Goal: Navigation & Orientation: Find specific page/section

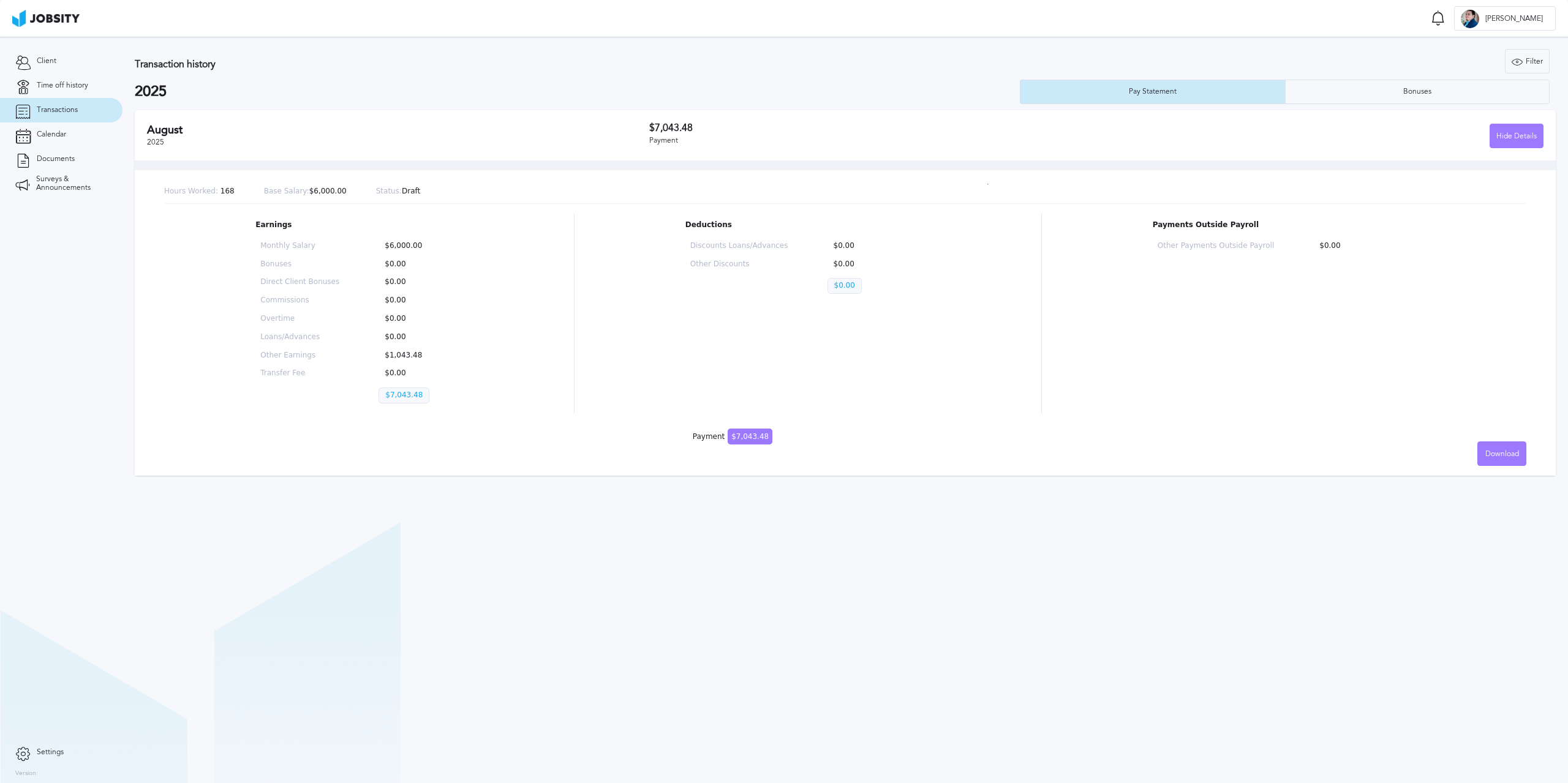
click at [405, 396] on p "$7,043.48" at bounding box center [403, 396] width 51 height 16
click at [415, 358] on p "$1,043.48" at bounding box center [418, 356] width 79 height 9
click at [838, 242] on p "$0.00" at bounding box center [875, 246] width 98 height 9
click at [760, 577] on section "Transaction history Filter Years 2025 2025 Pay Statement Bonuses [DATE] $7,043.…" at bounding box center [845, 409] width 1445 height 746
click at [1331, 88] on div "Bonuses" at bounding box center [1417, 91] width 264 height 24
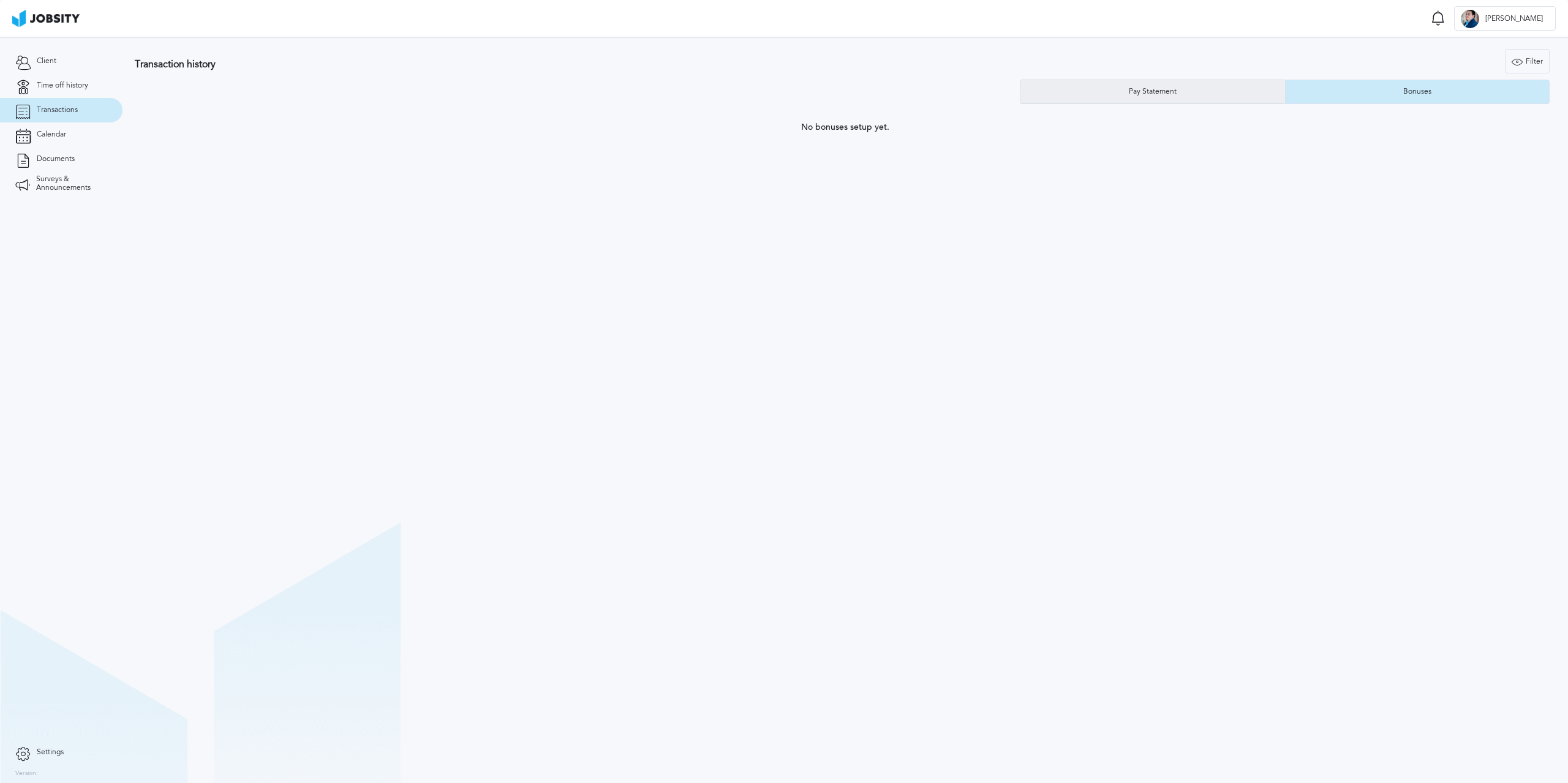
click at [1213, 95] on div "Pay Statement" at bounding box center [1152, 91] width 264 height 24
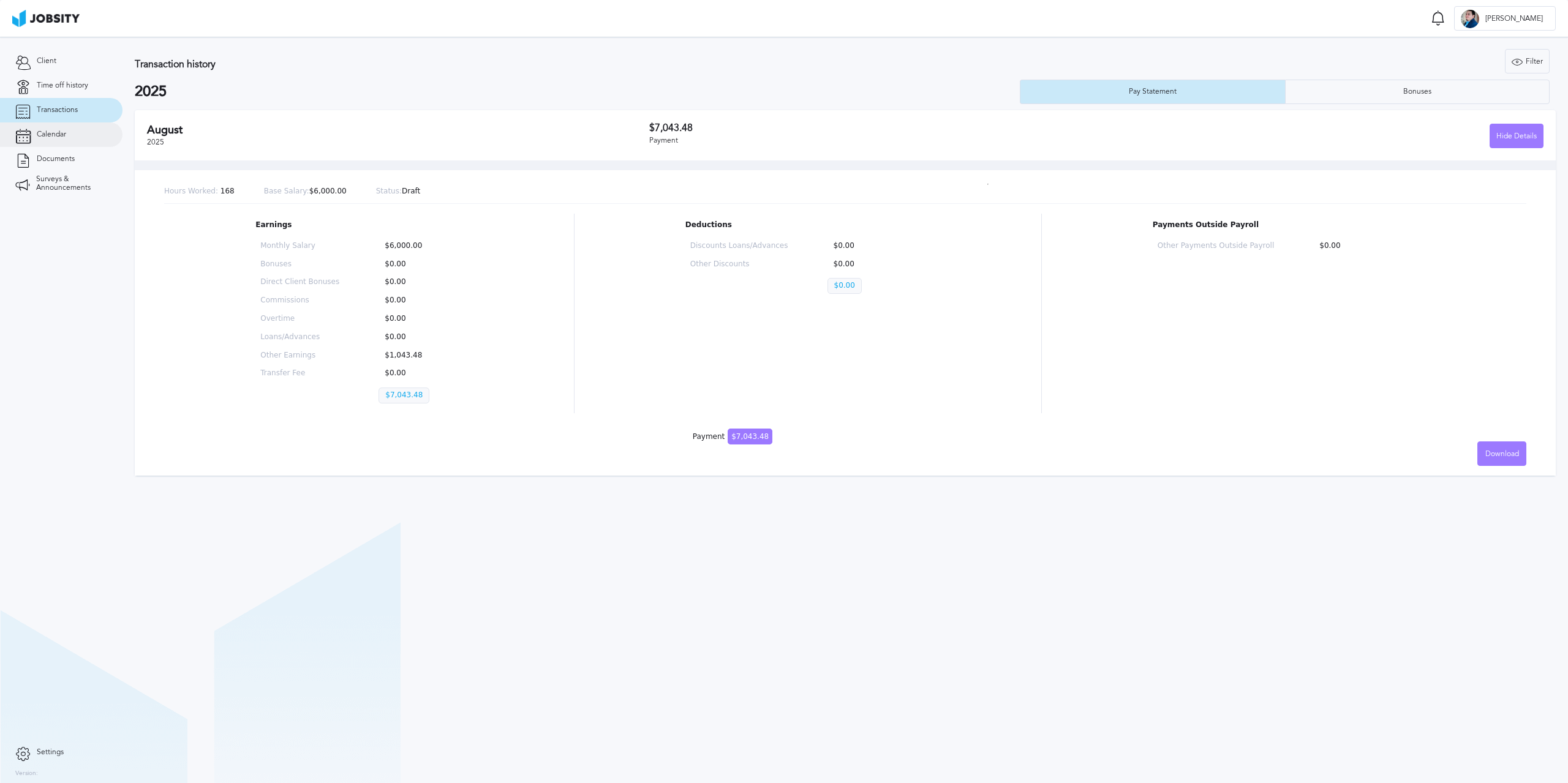
click at [36, 129] on link "Calendar" at bounding box center [61, 134] width 123 height 24
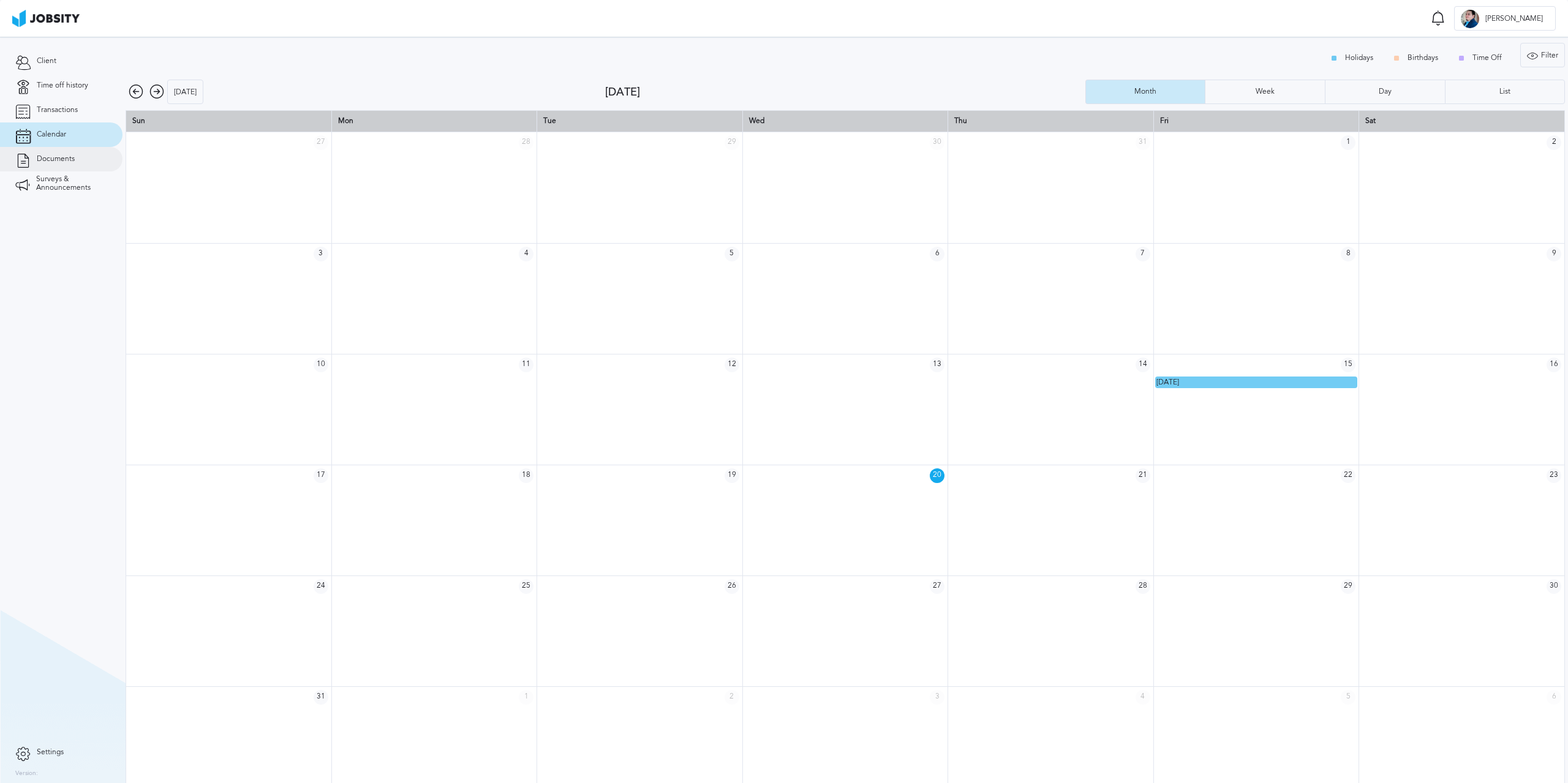
click at [52, 157] on span "Documents" at bounding box center [56, 159] width 38 height 9
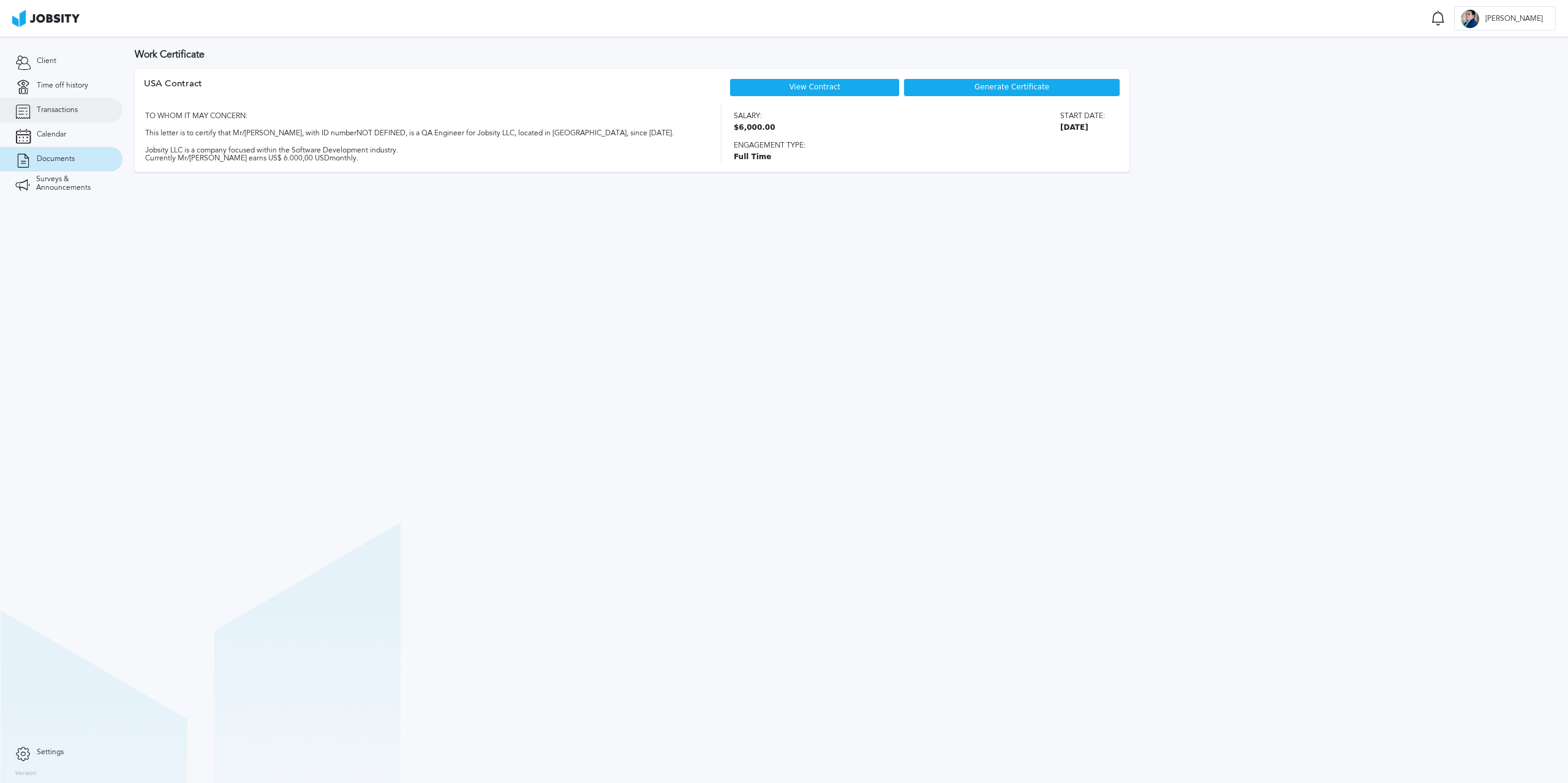
click at [57, 110] on span "Transactions" at bounding box center [57, 110] width 41 height 9
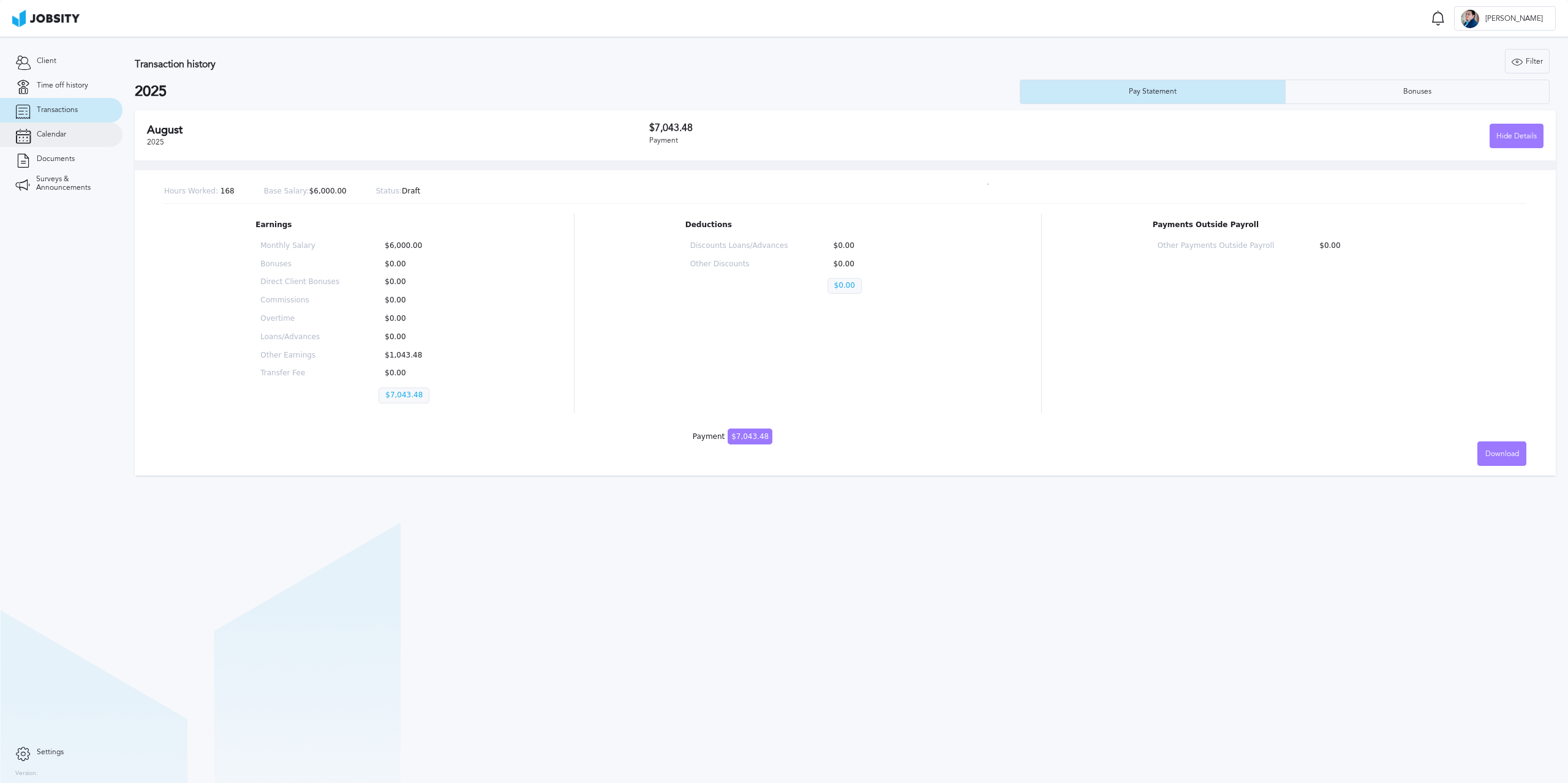
click at [61, 144] on link "Calendar" at bounding box center [61, 134] width 123 height 24
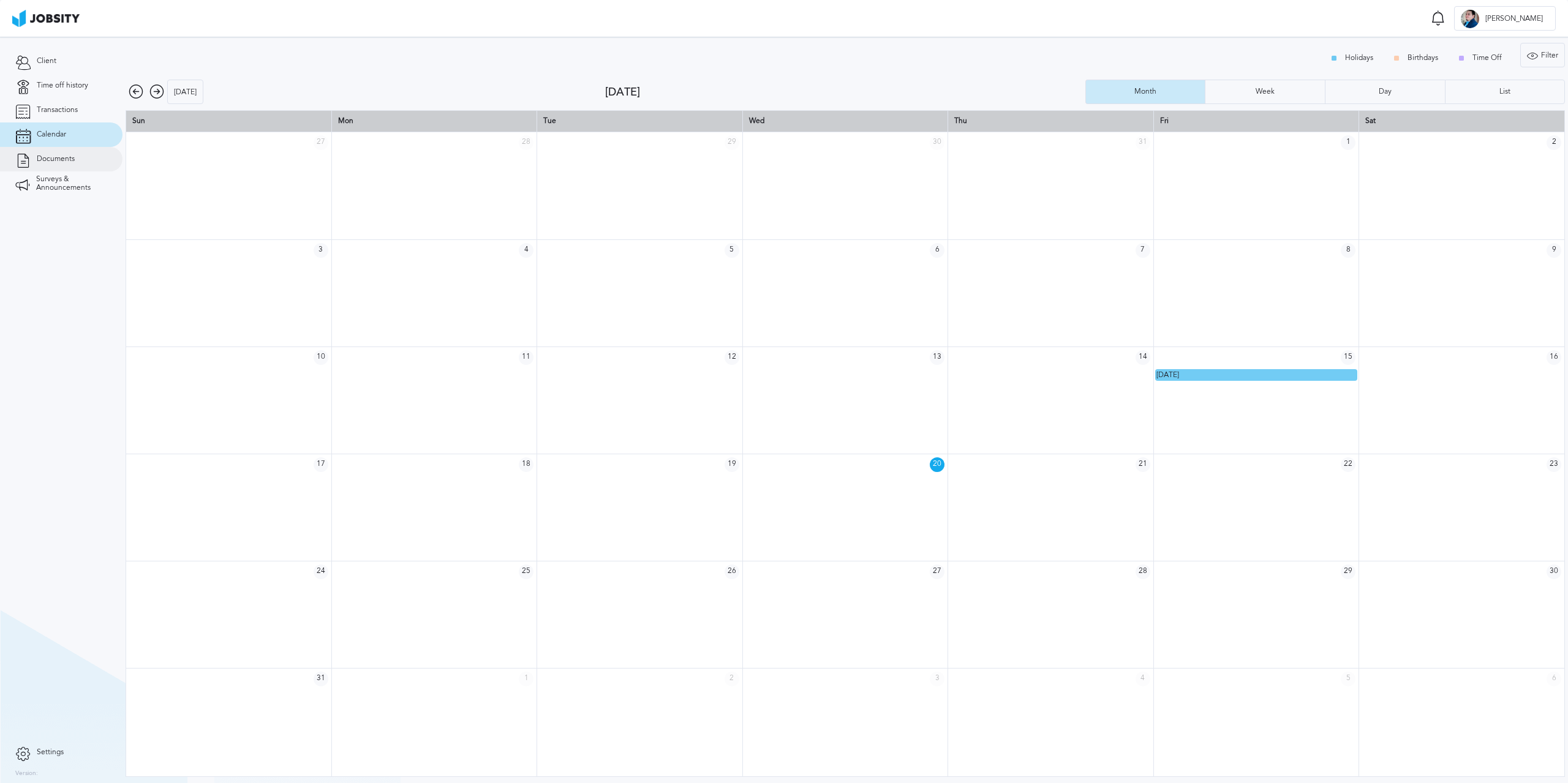
click at [63, 157] on span "Documents" at bounding box center [56, 159] width 38 height 9
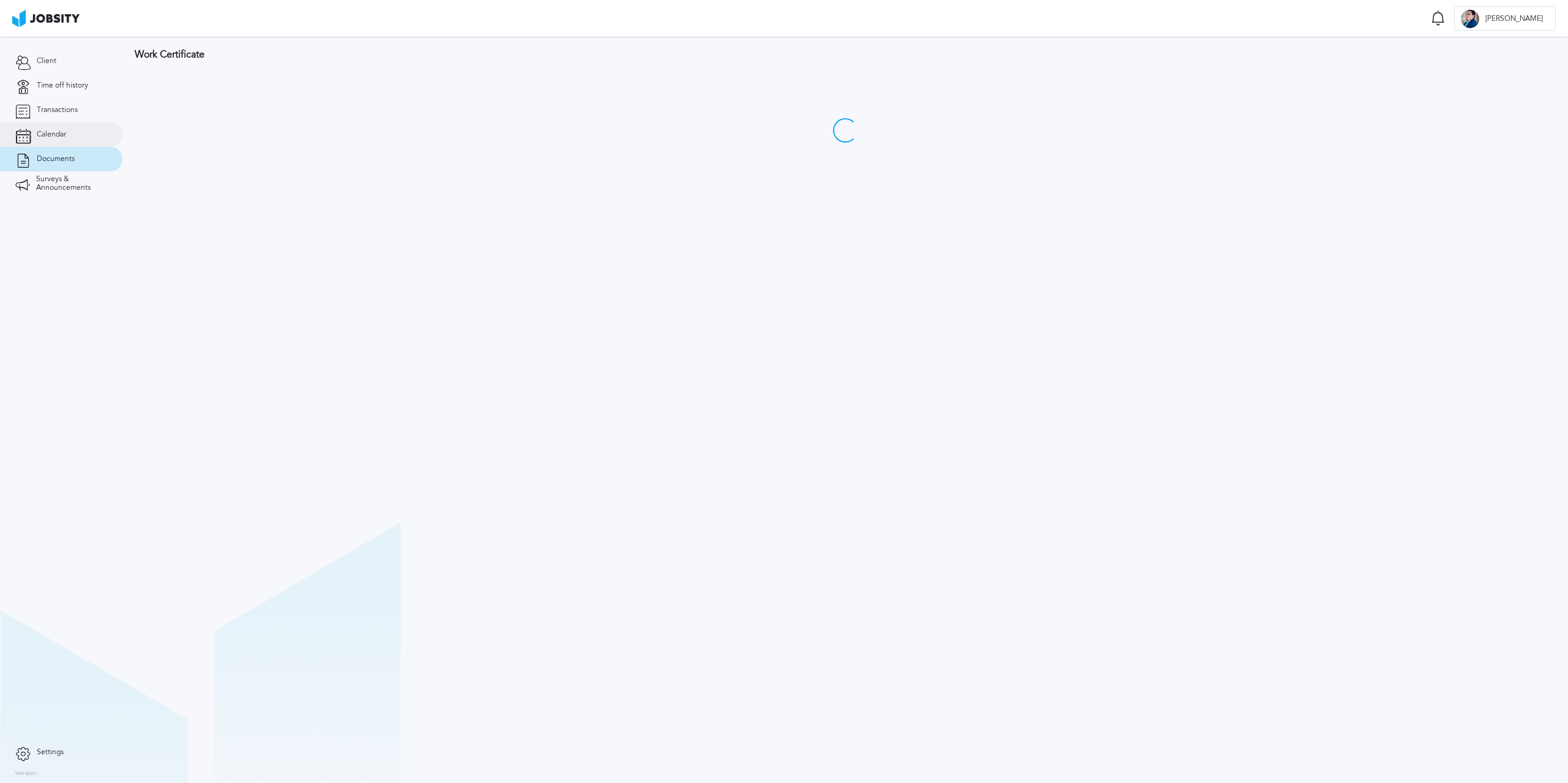
click at [60, 138] on span "Calendar" at bounding box center [51, 135] width 30 height 9
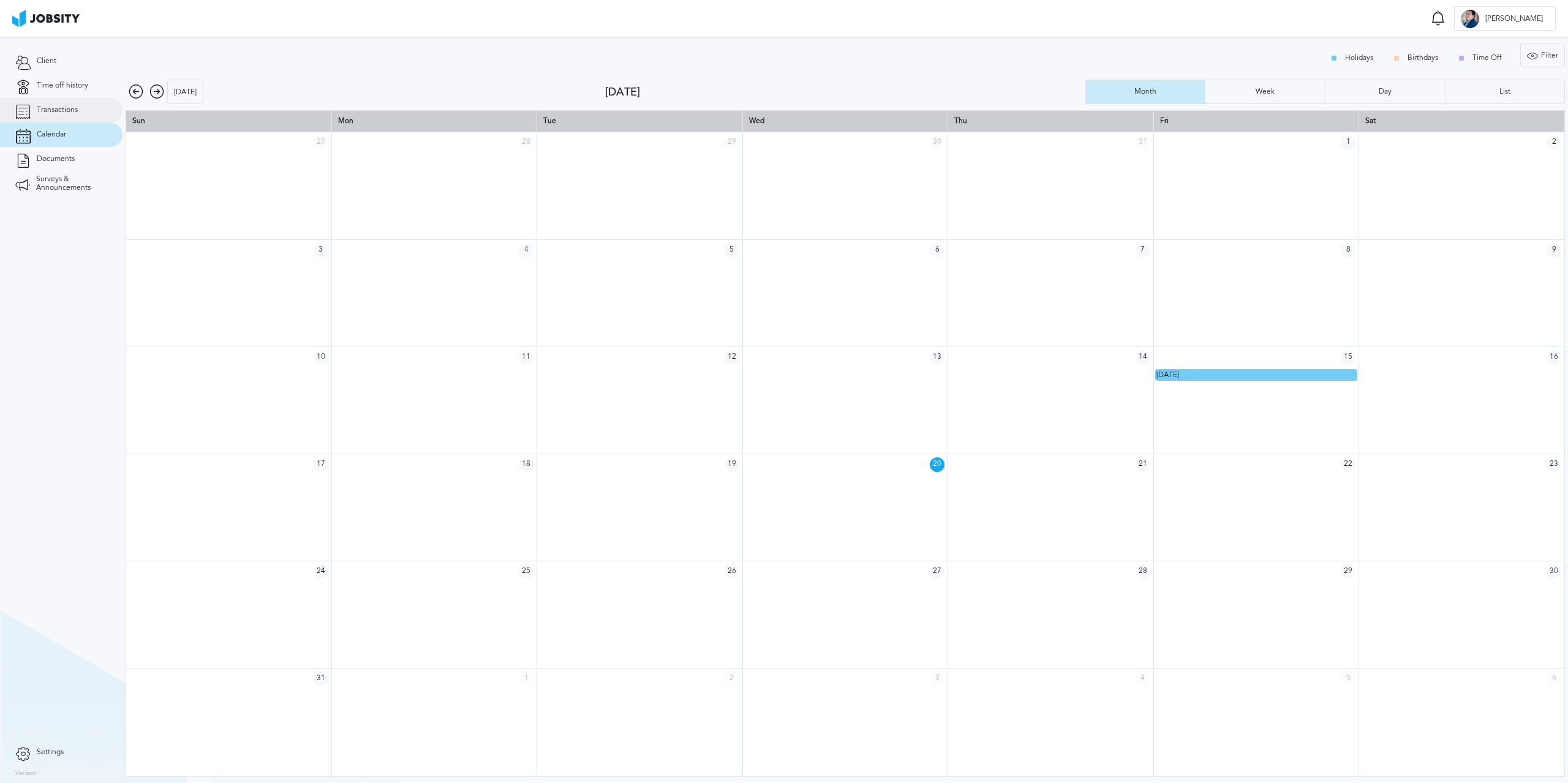
click at [63, 117] on link "Transactions" at bounding box center [61, 109] width 123 height 24
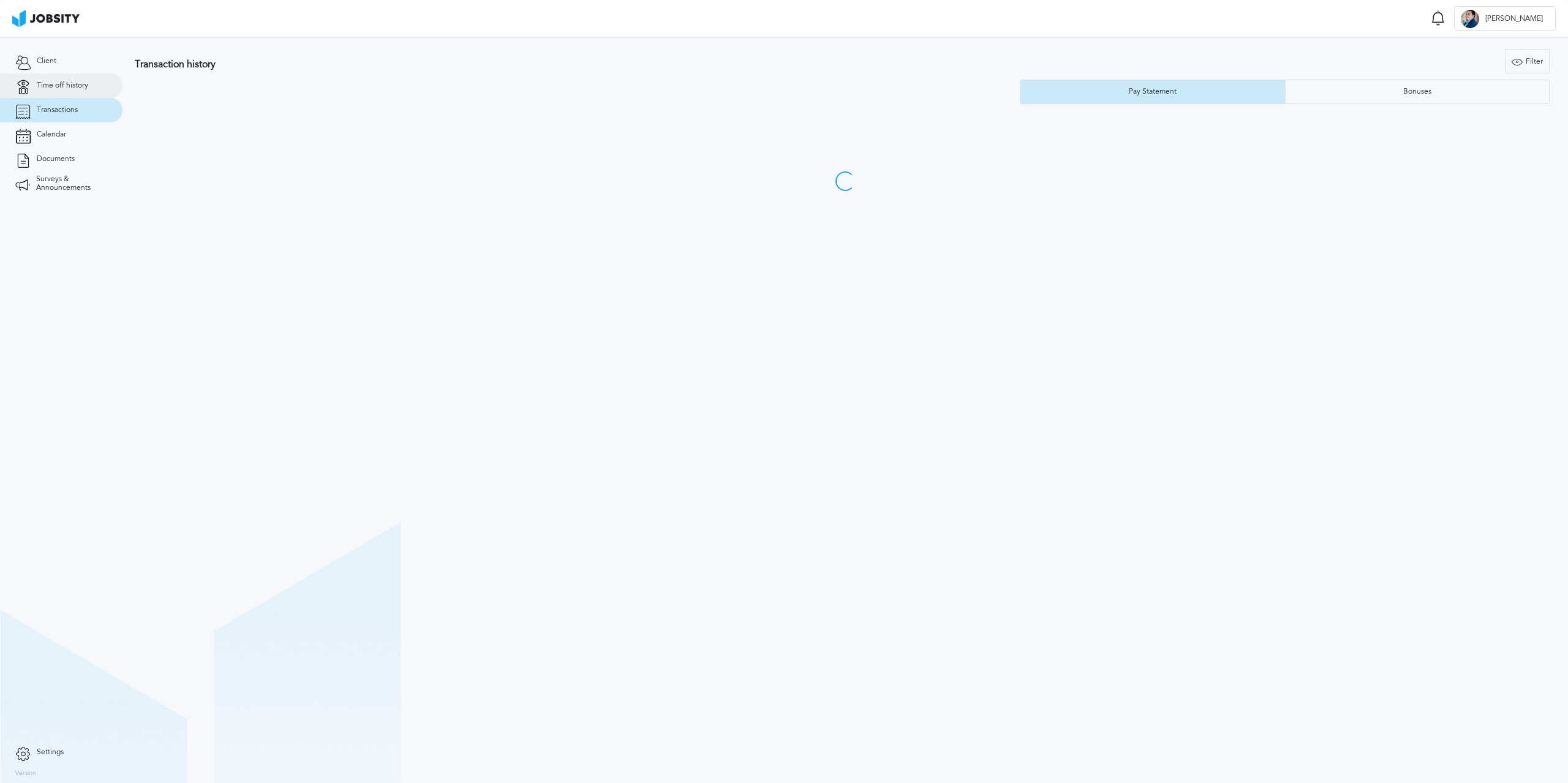
click at [70, 85] on span "Time off history" at bounding box center [62, 86] width 51 height 9
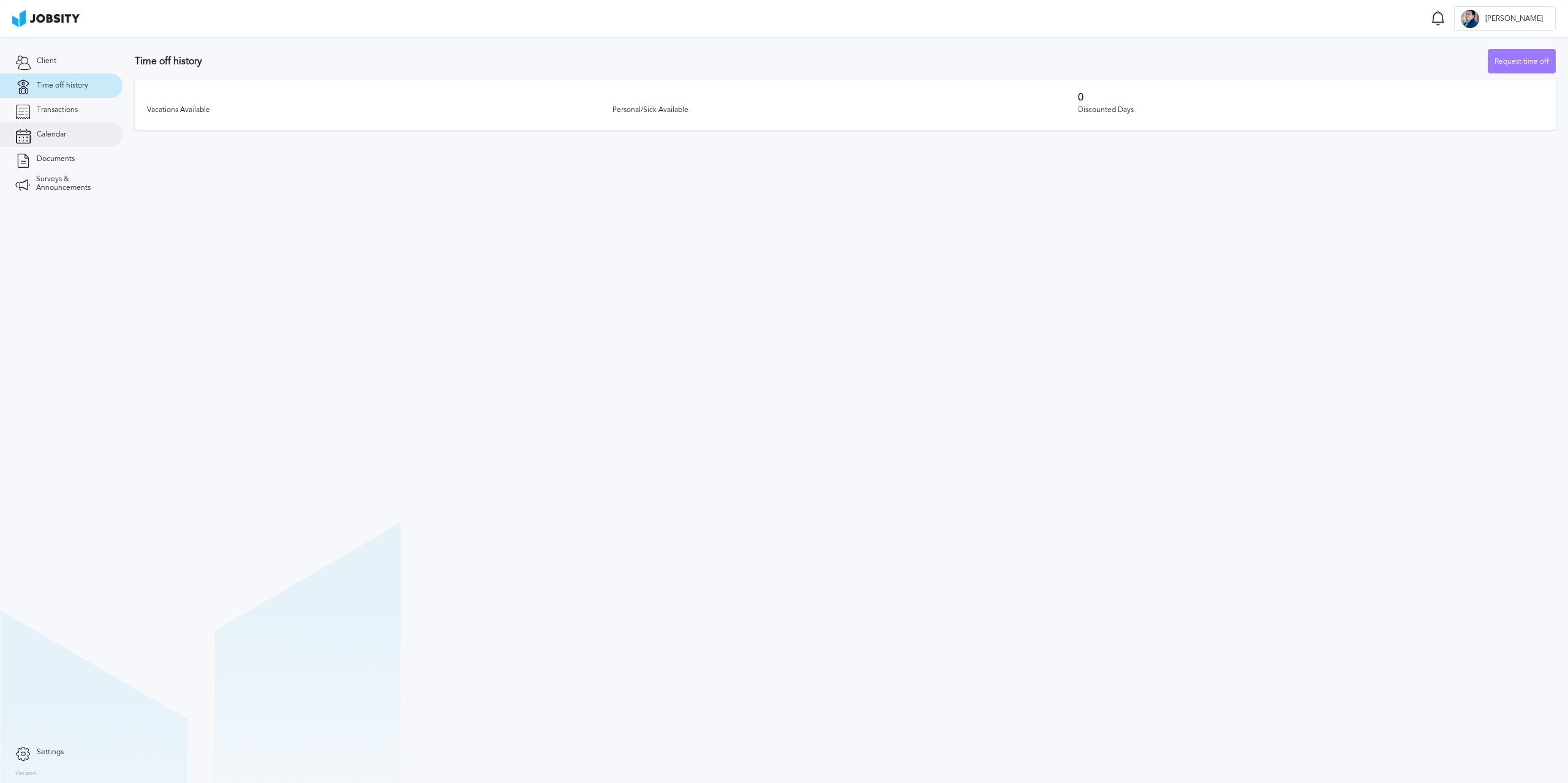
click at [60, 133] on span "Calendar" at bounding box center [51, 135] width 30 height 9
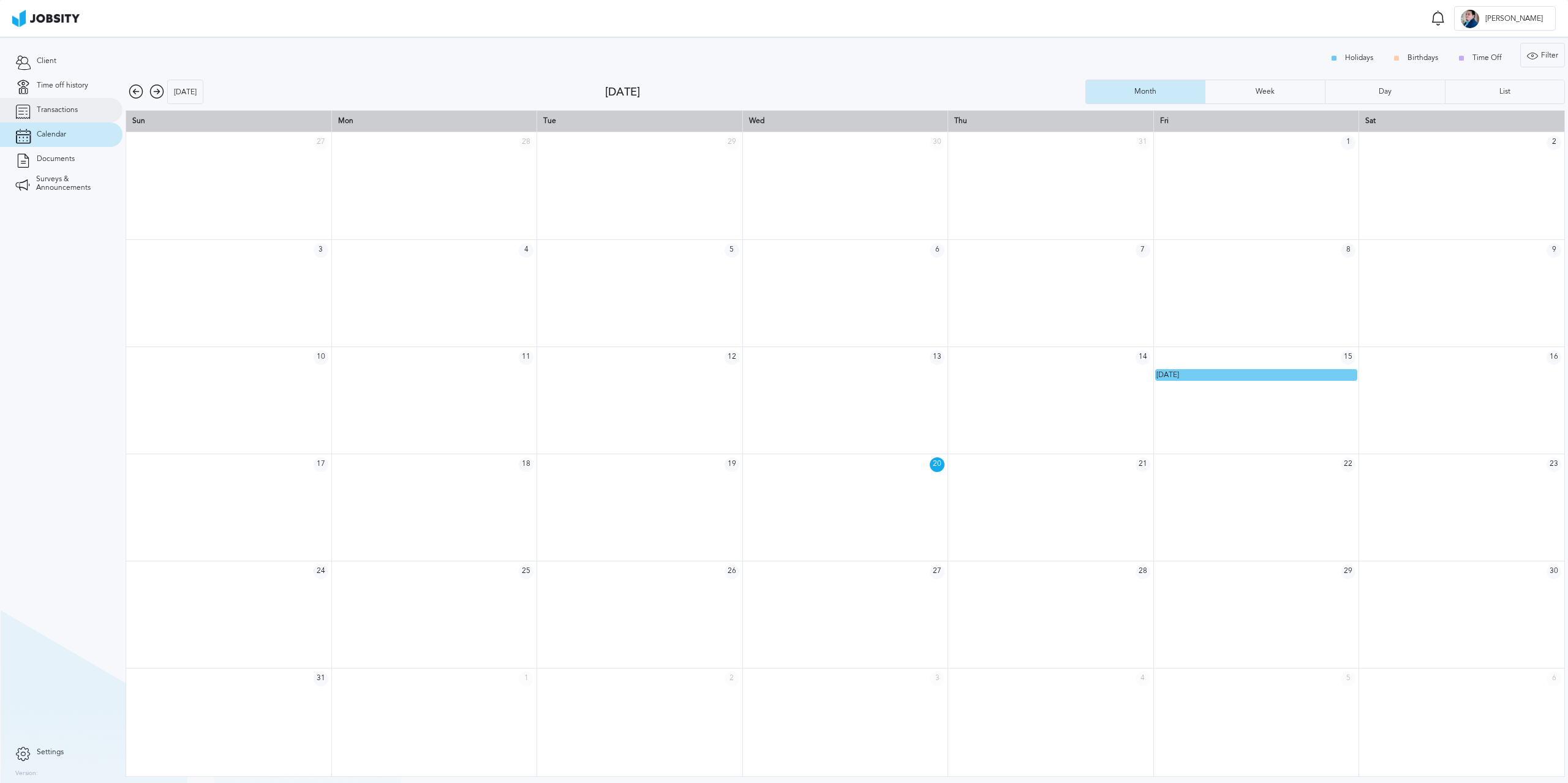
click at [69, 111] on span "Transactions" at bounding box center [57, 110] width 41 height 9
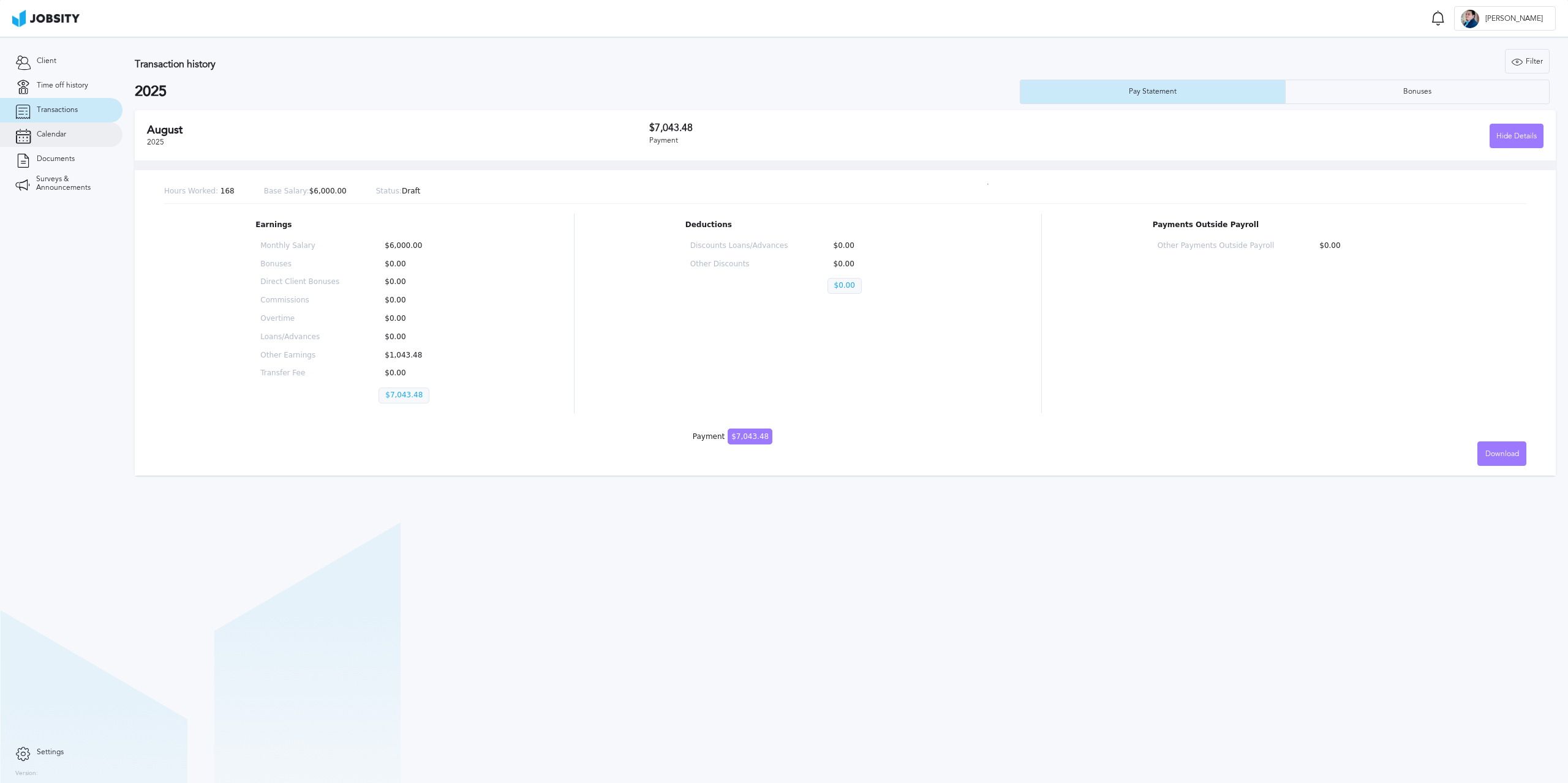
click at [61, 139] on link "Calendar" at bounding box center [61, 134] width 123 height 24
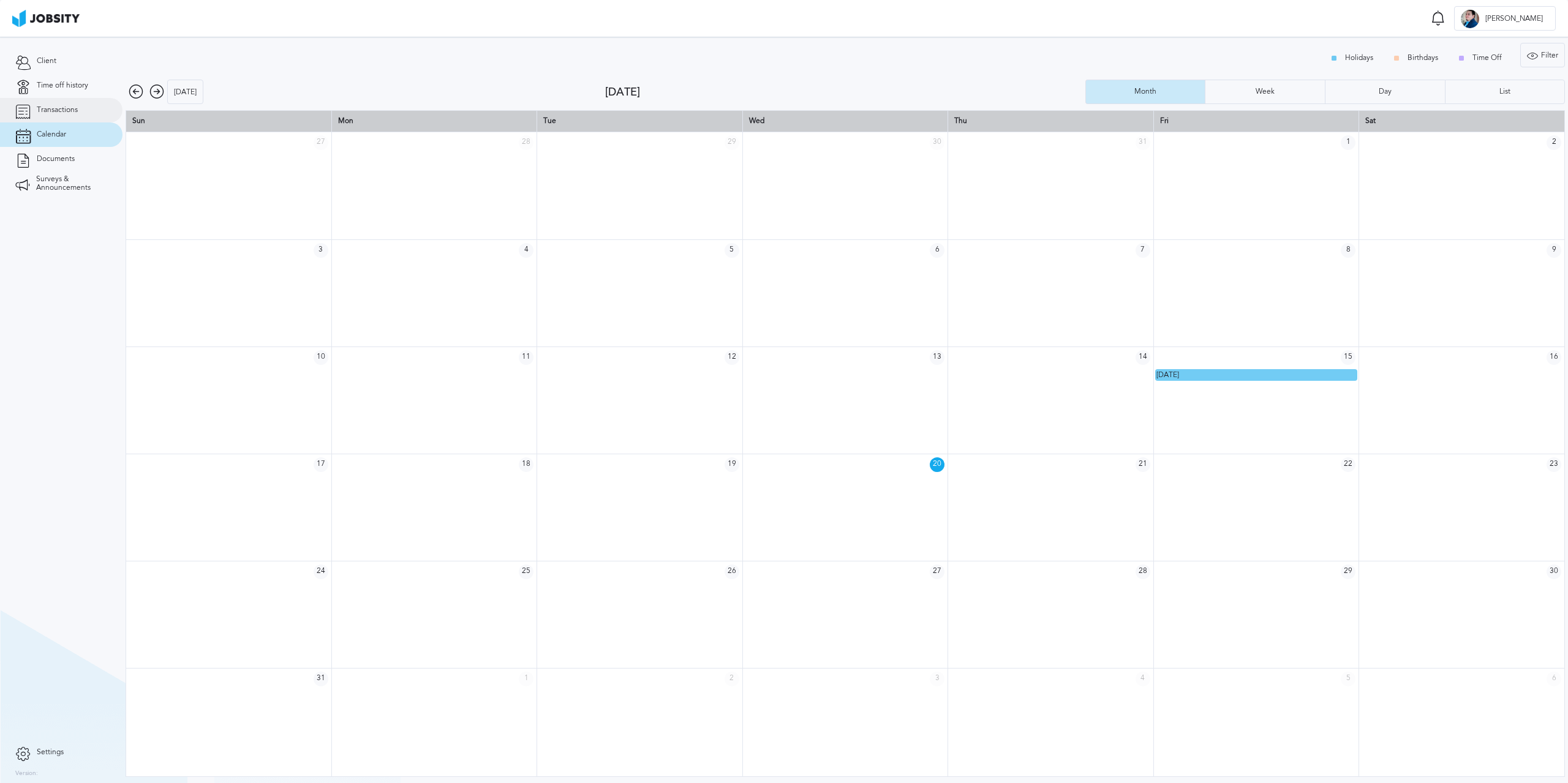
click at [70, 108] on span "Transactions" at bounding box center [57, 110] width 41 height 9
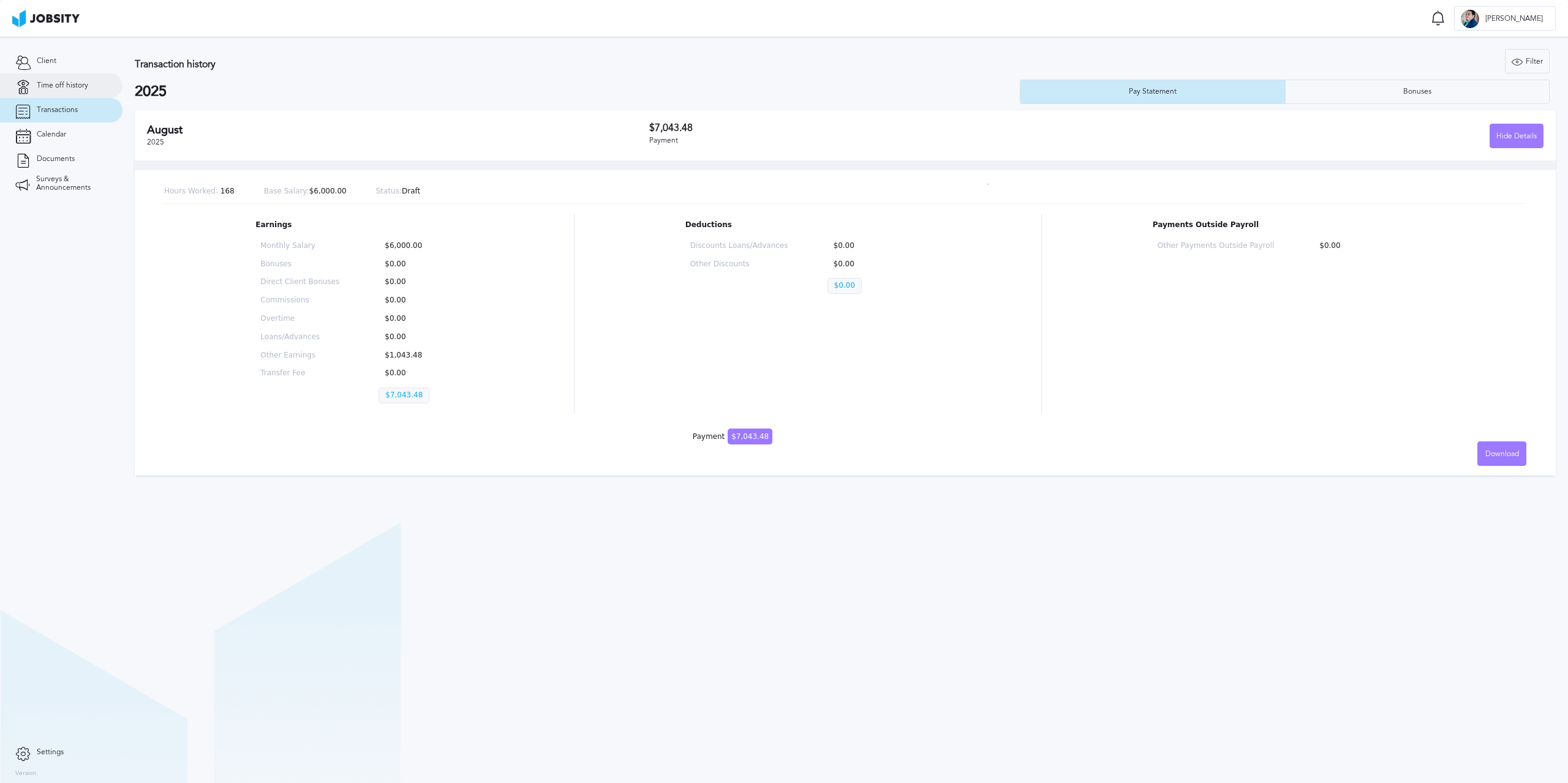
click at [73, 88] on span "Time off history" at bounding box center [62, 86] width 51 height 9
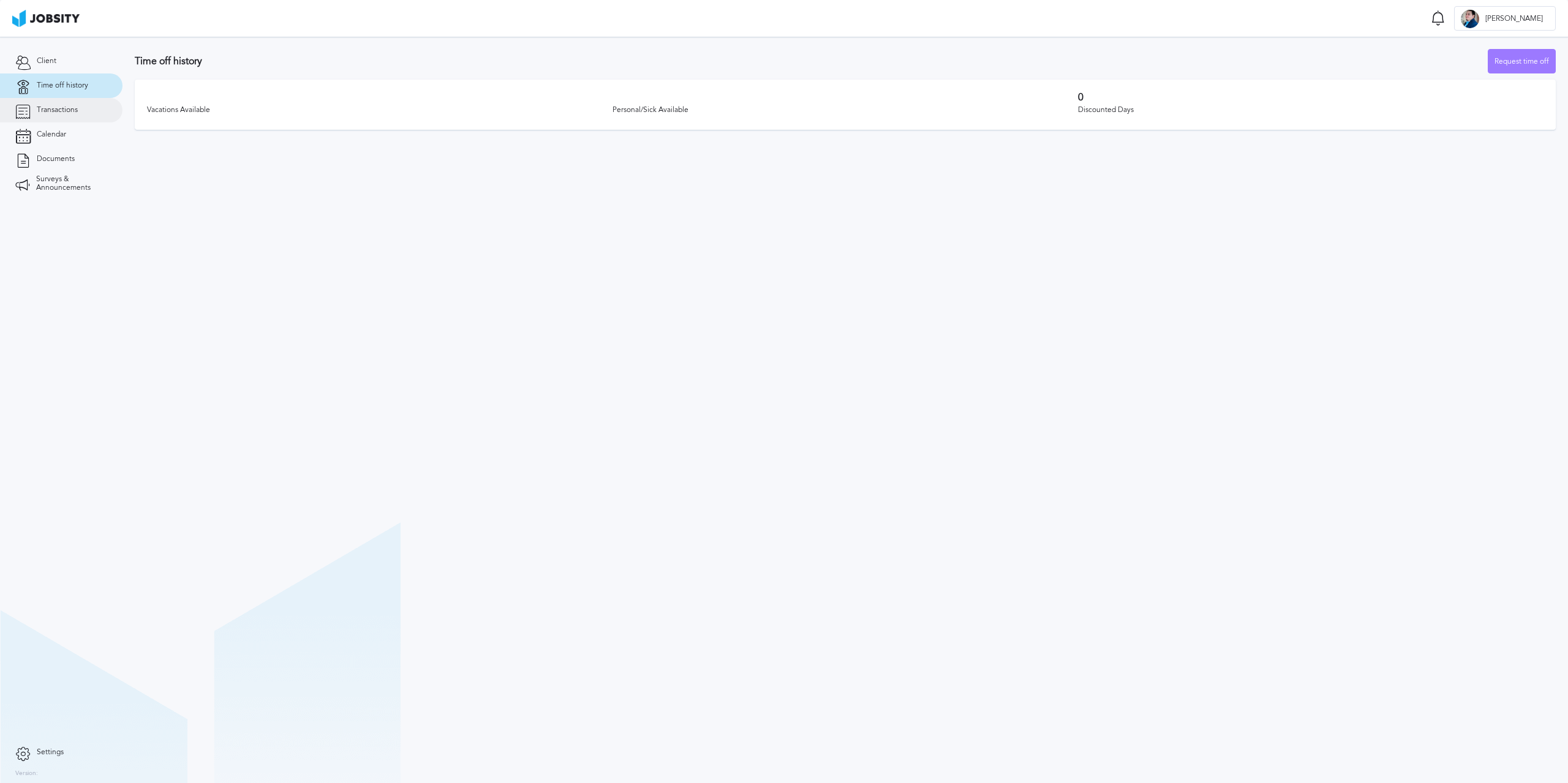
click at [69, 109] on span "Transactions" at bounding box center [57, 110] width 41 height 9
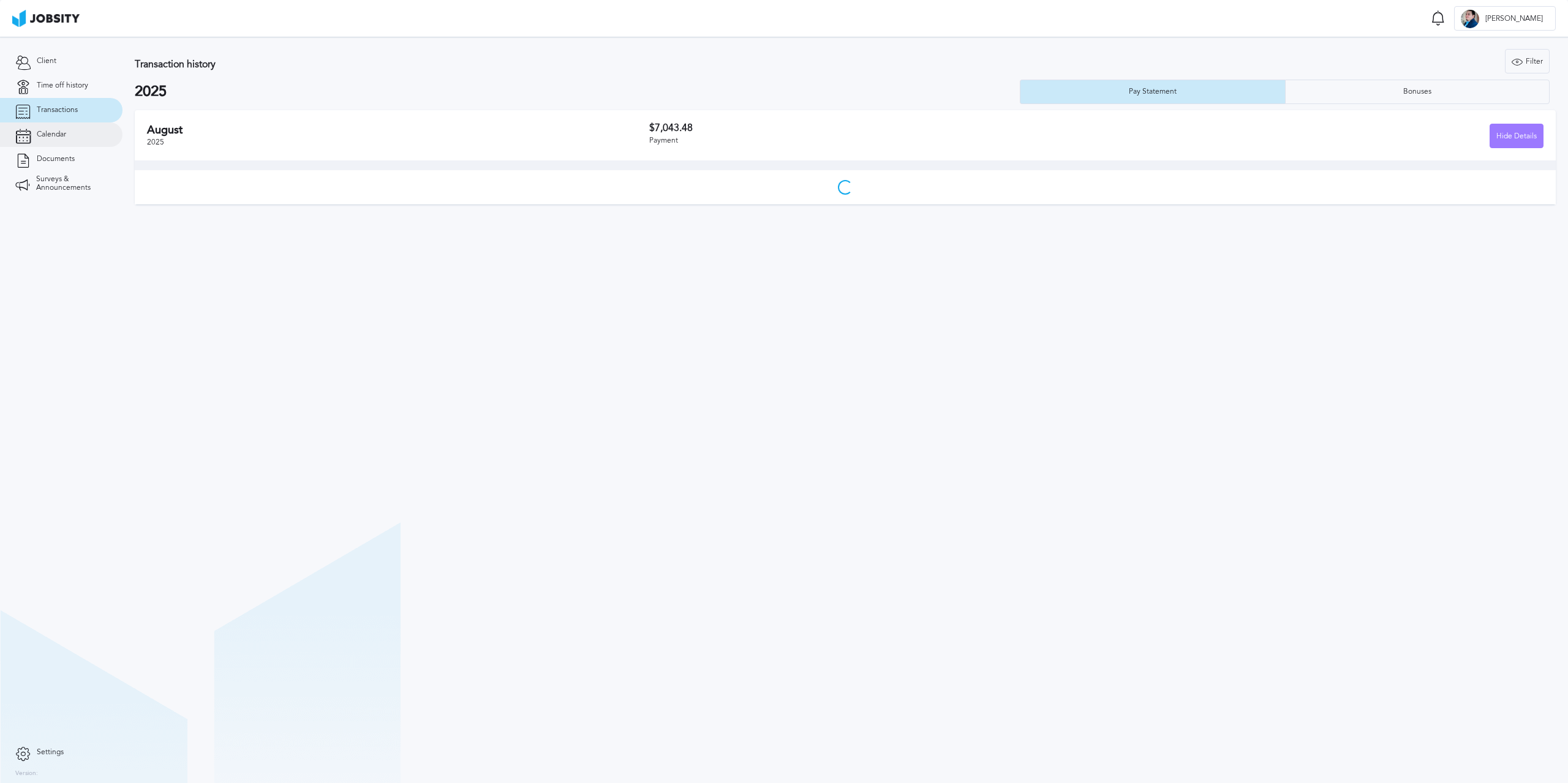
click at [66, 127] on link "Calendar" at bounding box center [61, 134] width 123 height 24
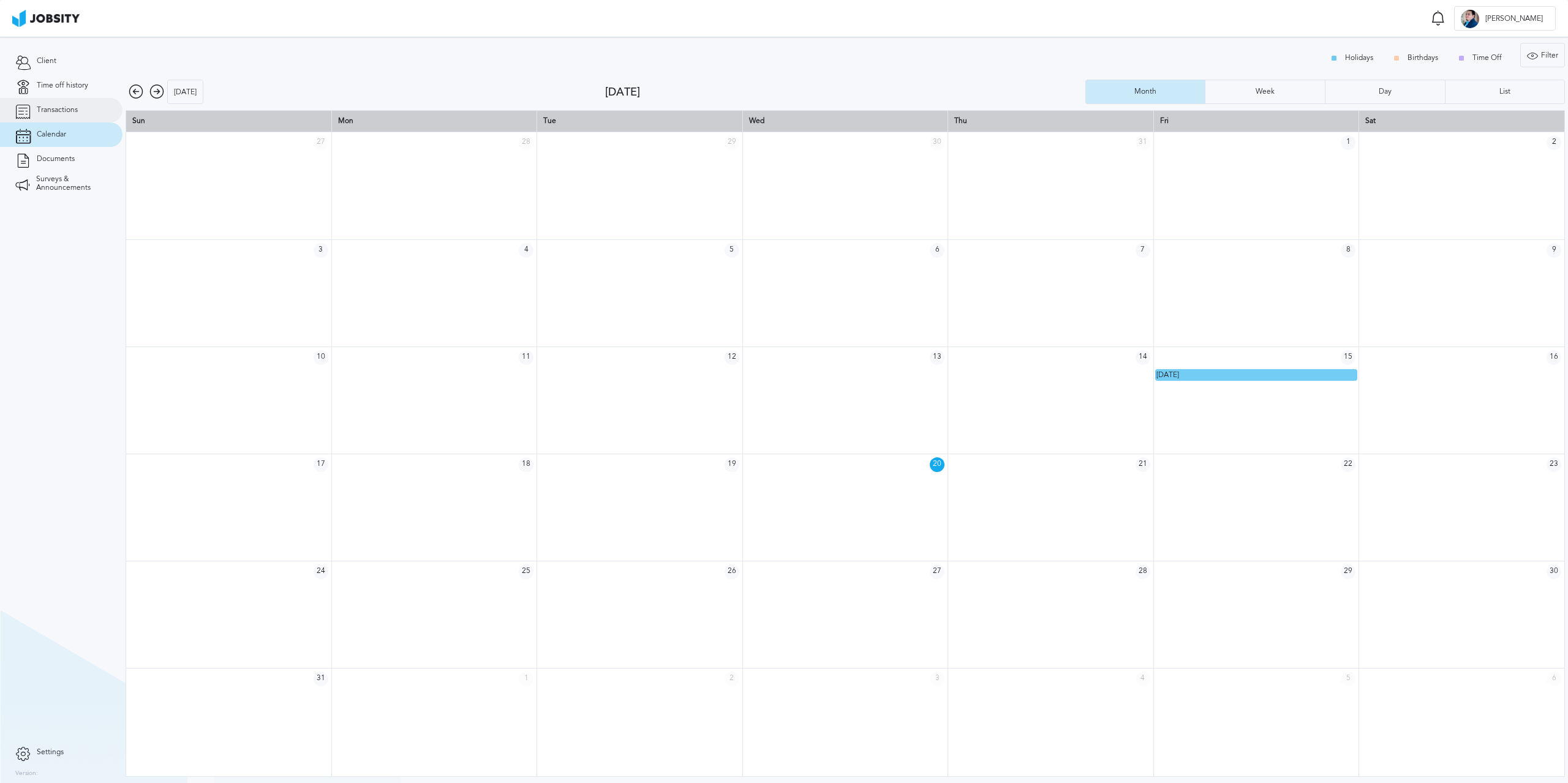
click at [66, 115] on link "Transactions" at bounding box center [61, 109] width 123 height 24
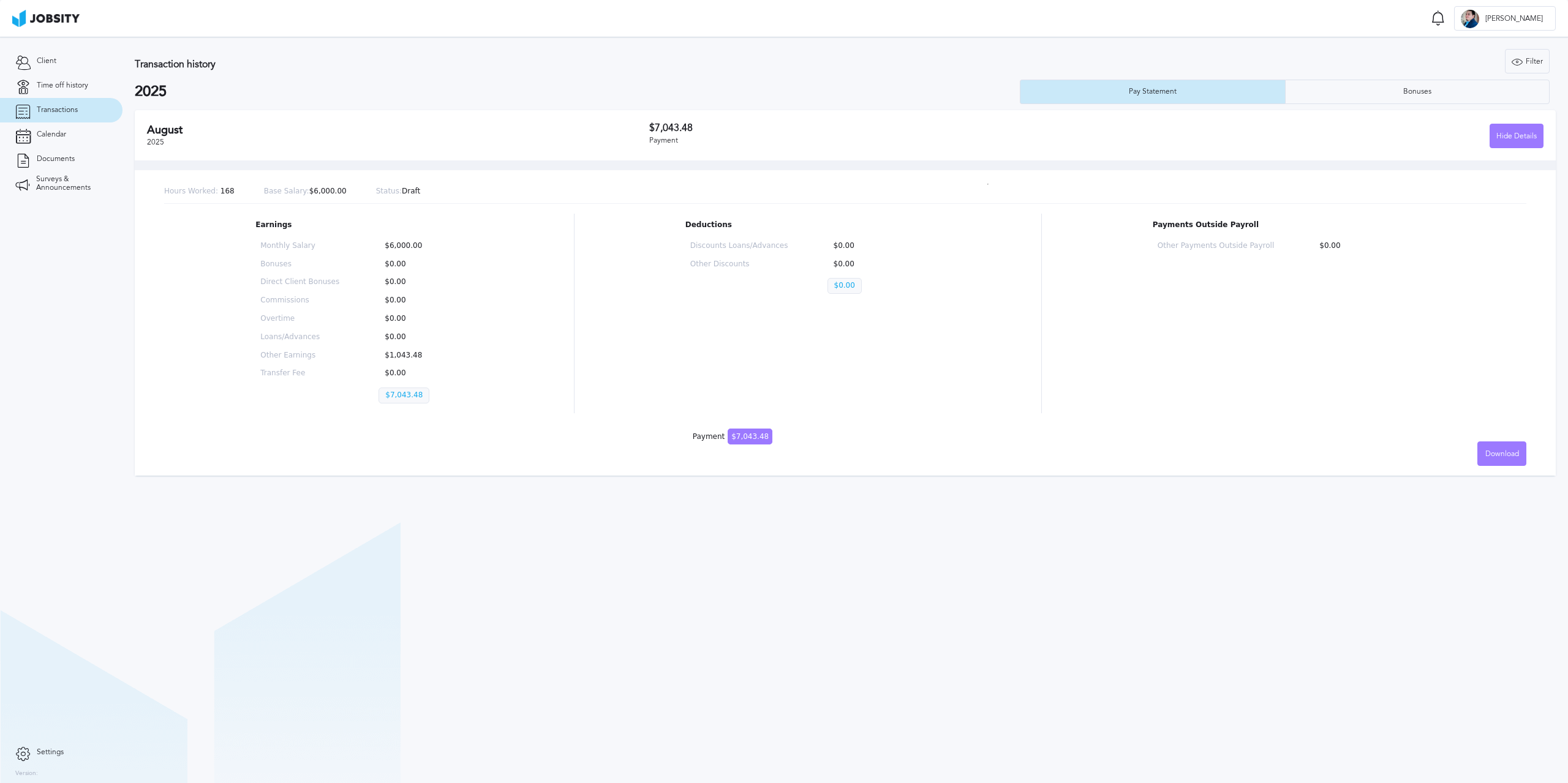
click at [978, 186] on div "Hours Worked: 168 Base Salary: $6,000.00 Status: Draft" at bounding box center [845, 192] width 1362 height 24
drag, startPoint x: 976, startPoint y: 186, endPoint x: 961, endPoint y: 187, distance: 15.0
click at [965, 186] on div "Hours Worked: 168 Base Salary: $6,000.00 Status: Draft" at bounding box center [845, 192] width 1362 height 24
drag, startPoint x: 963, startPoint y: 187, endPoint x: 981, endPoint y: 189, distance: 18.1
click at [981, 189] on div "Hours Worked: 168 Base Salary: $6,000.00 Status: Draft" at bounding box center [845, 192] width 1362 height 24
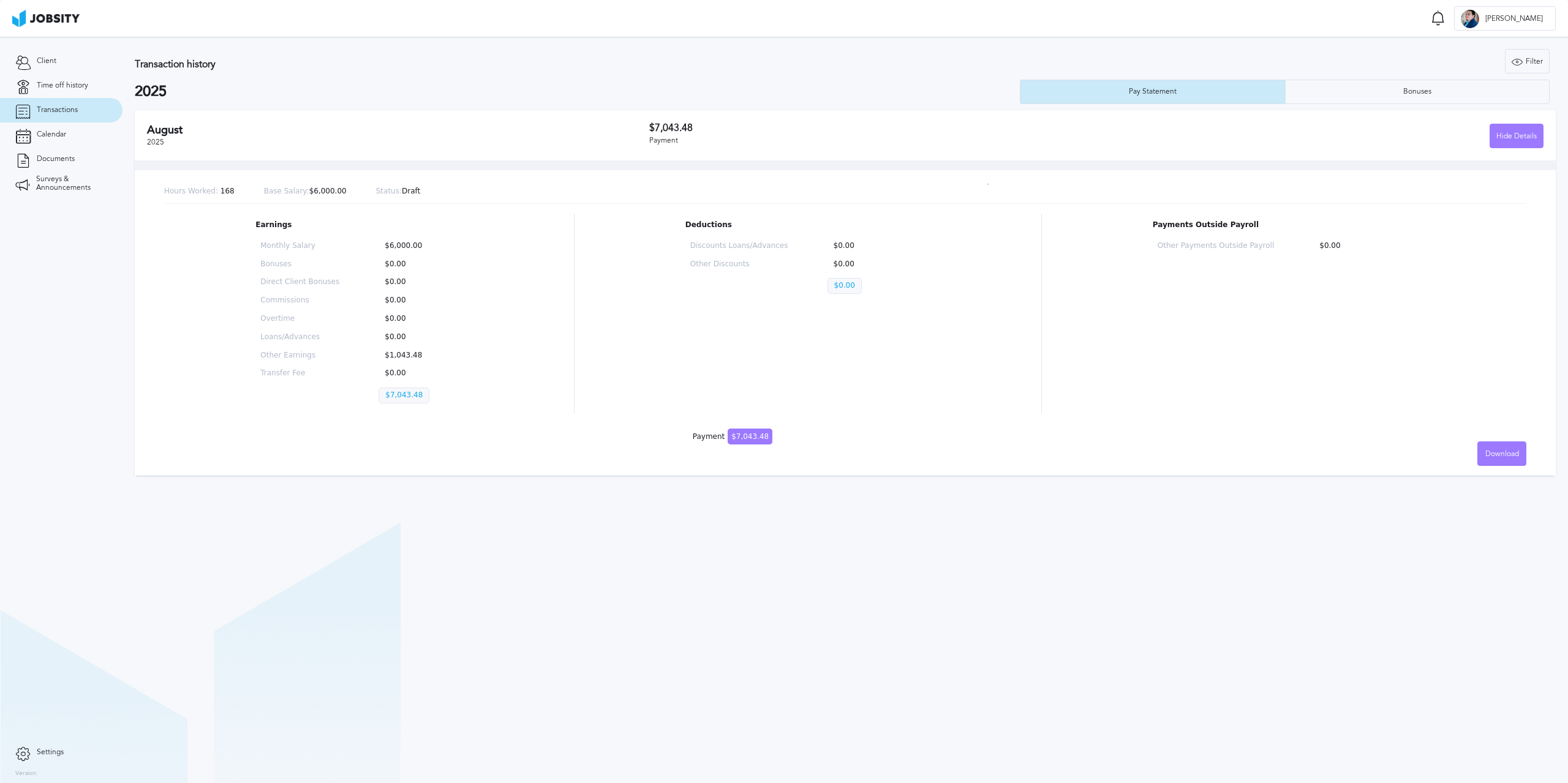
click at [405, 365] on div "Monthly Salary $6,000.00 Bonuses $0.00 Direct Client Bonuses $0.00 Commissions …" at bounding box center [358, 324] width 207 height 176
click at [68, 134] on link "Calendar" at bounding box center [61, 134] width 123 height 24
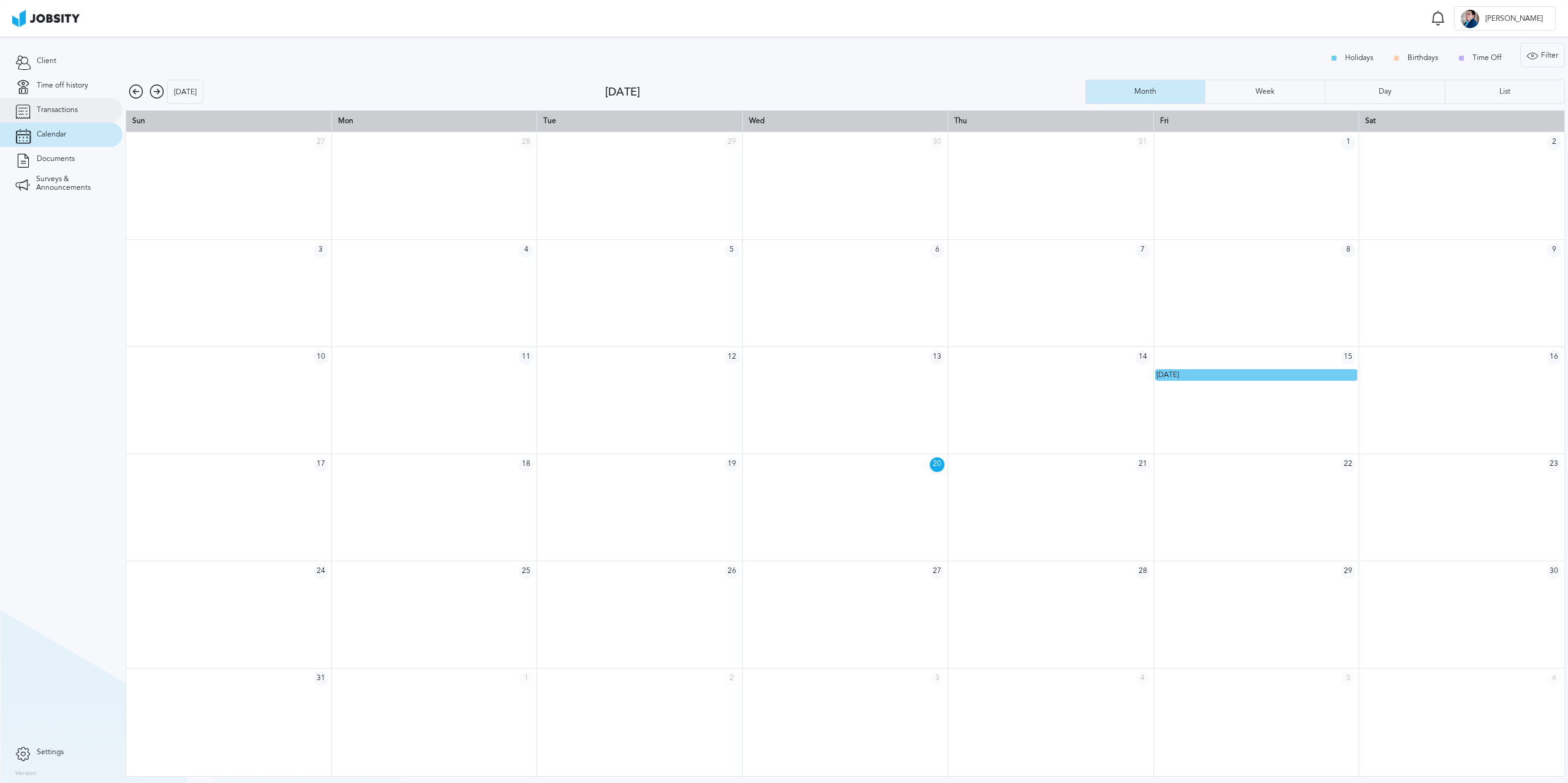
click at [71, 114] on span "Transactions" at bounding box center [57, 110] width 41 height 9
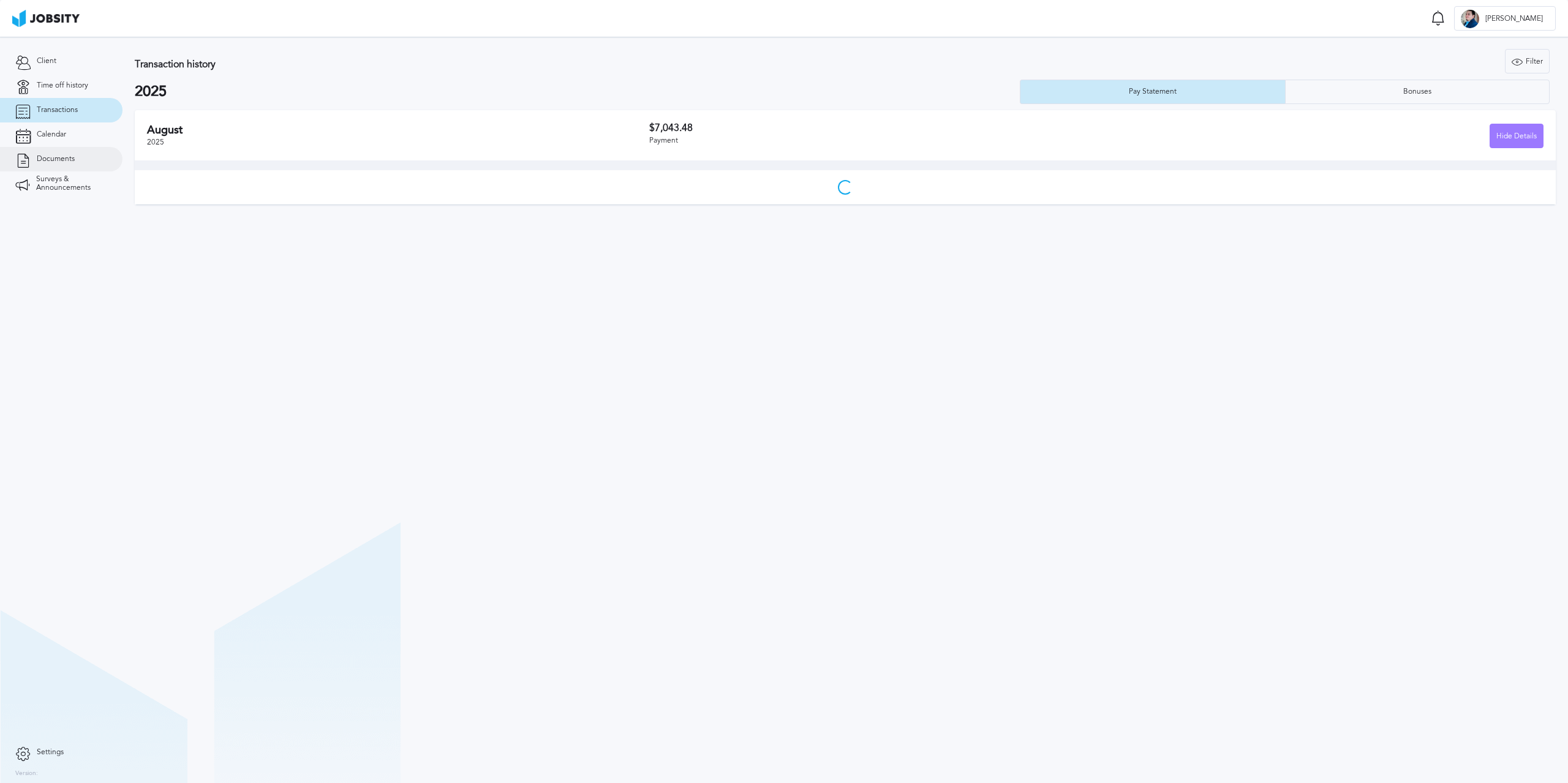
click at [70, 156] on span "Documents" at bounding box center [56, 159] width 38 height 9
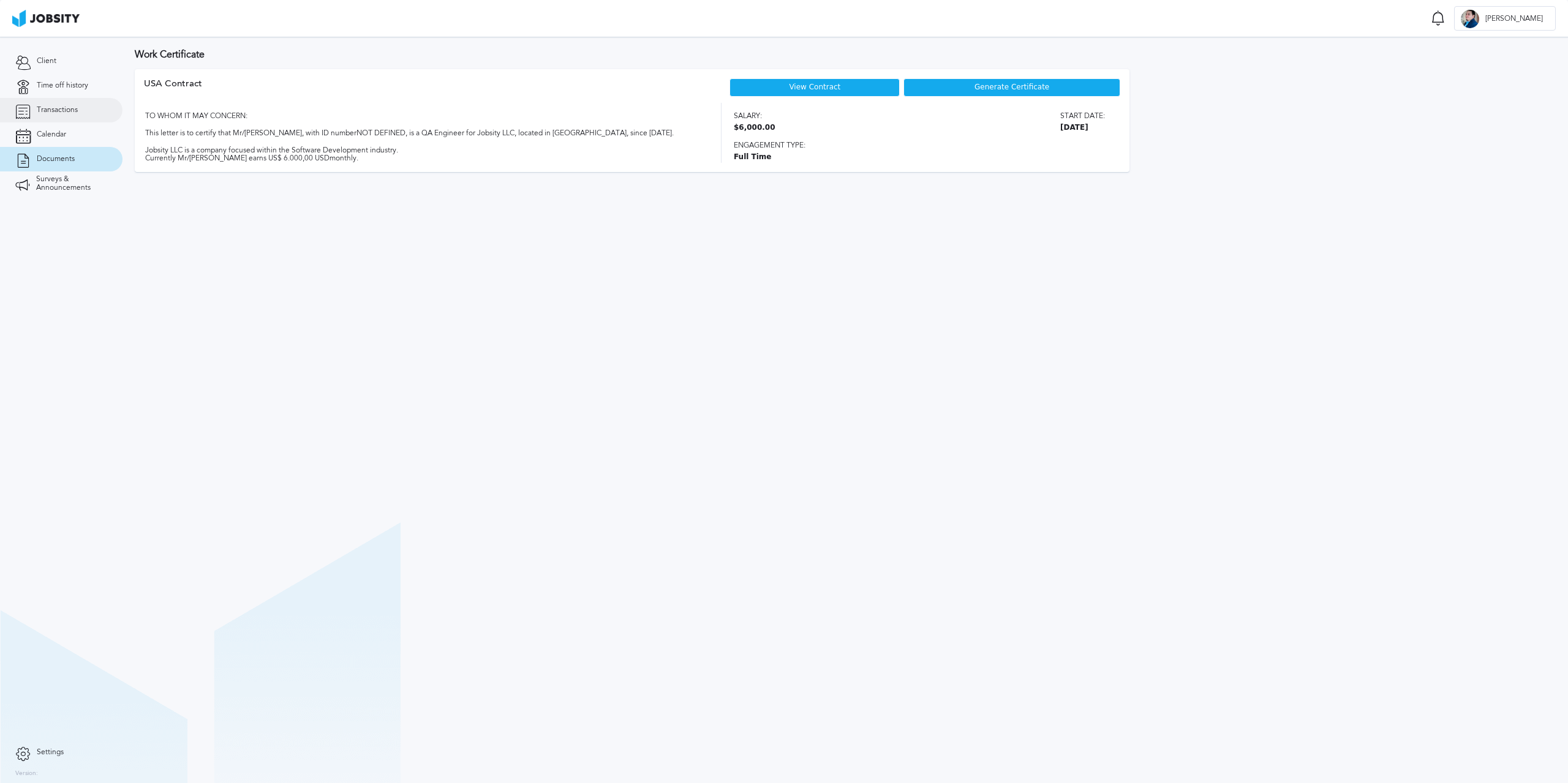
click at [65, 109] on span "Transactions" at bounding box center [57, 110] width 41 height 9
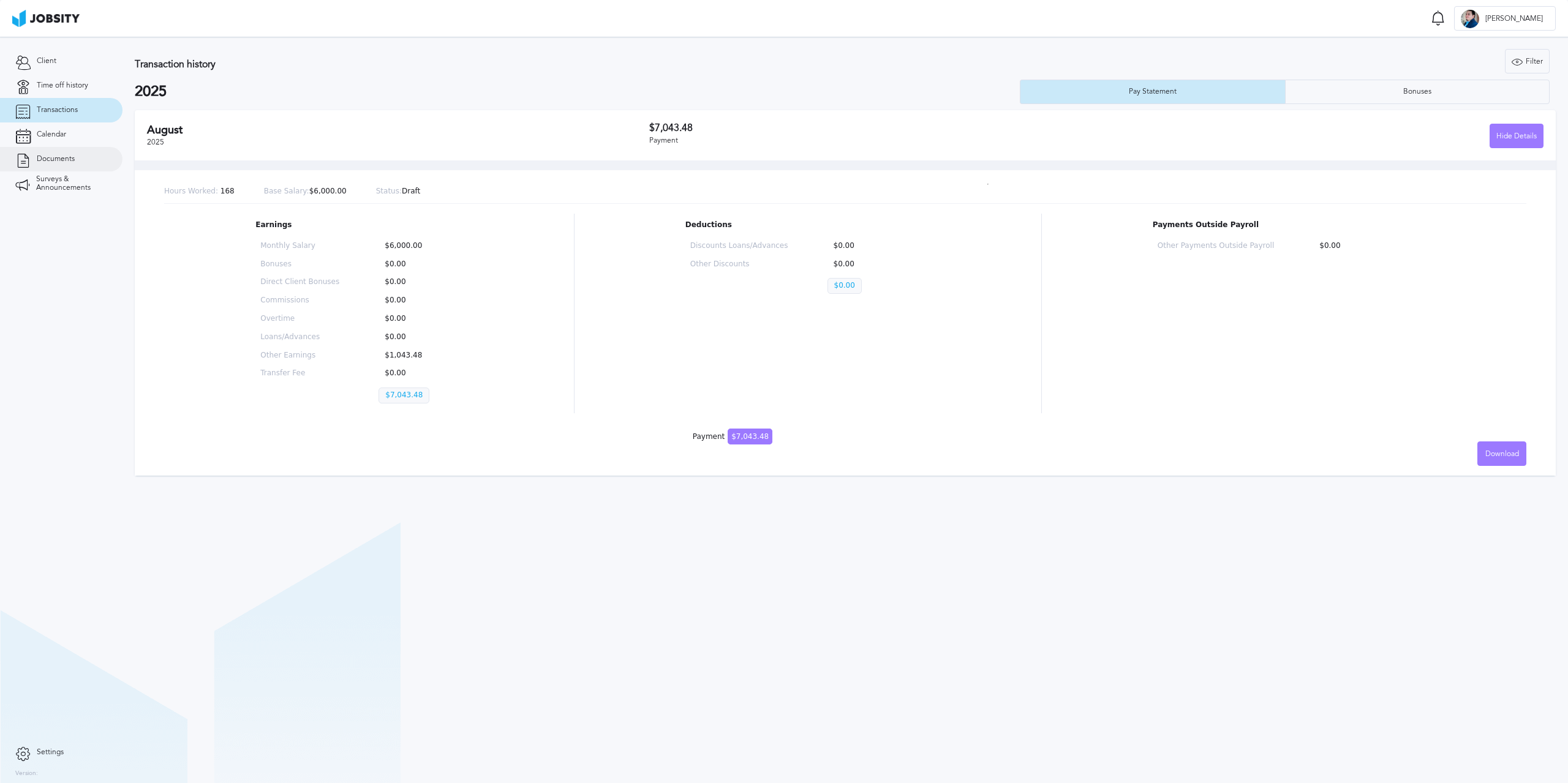
click at [74, 156] on span "Documents" at bounding box center [56, 159] width 38 height 9
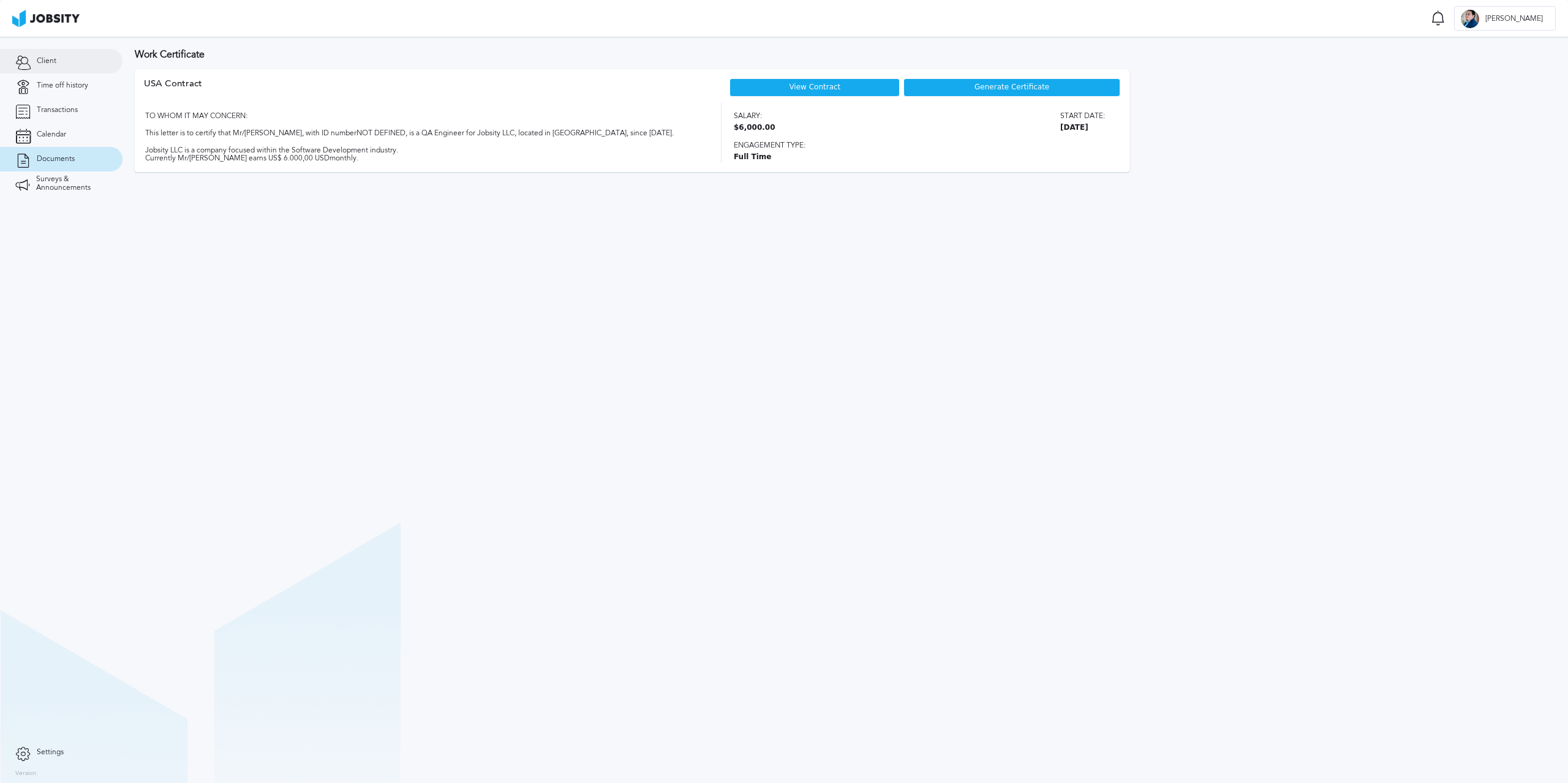
click at [59, 51] on link "Client" at bounding box center [61, 61] width 123 height 24
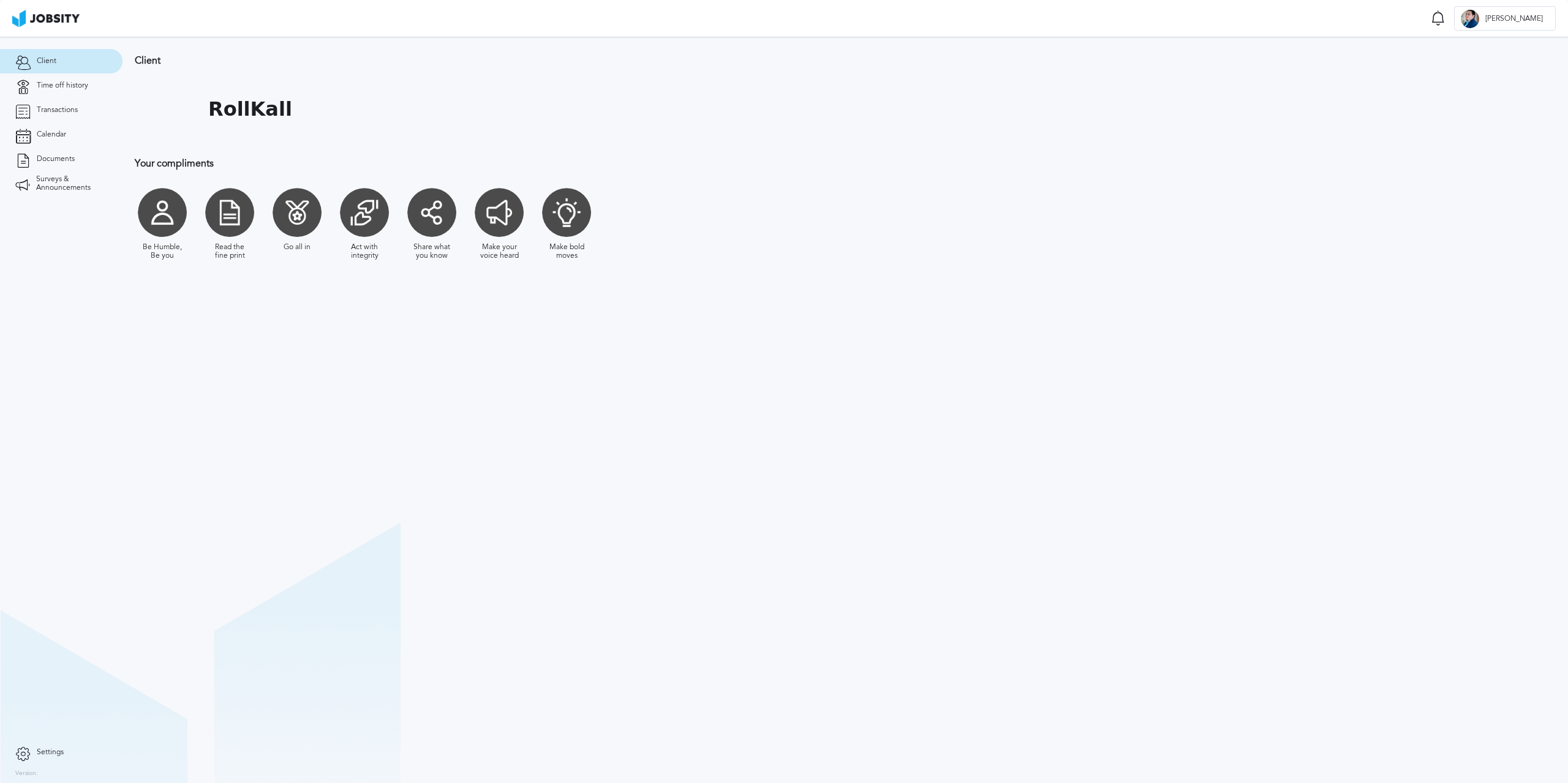
click at [229, 115] on h1 "RollKall" at bounding box center [250, 108] width 84 height 22
click at [158, 214] on div at bounding box center [162, 212] width 49 height 49
click at [225, 207] on div at bounding box center [229, 212] width 49 height 49
click at [294, 219] on div at bounding box center [297, 212] width 49 height 49
click at [345, 213] on div at bounding box center [364, 212] width 49 height 49
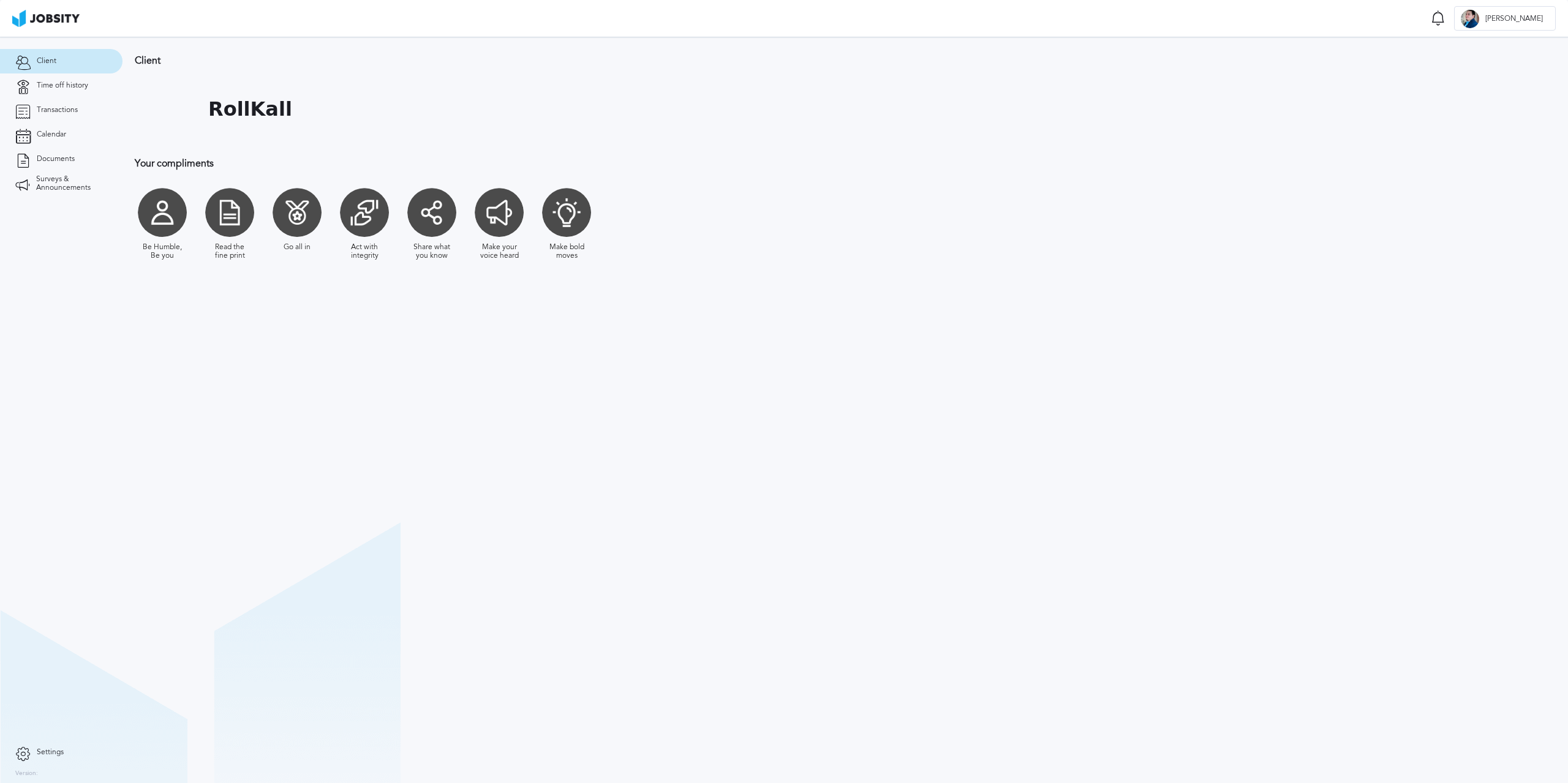
drag, startPoint x: 432, startPoint y: 214, endPoint x: 505, endPoint y: 213, distance: 73.0
click at [434, 214] on div at bounding box center [431, 212] width 49 height 49
click at [508, 212] on div at bounding box center [499, 212] width 49 height 49
drag, startPoint x: 572, startPoint y: 210, endPoint x: 644, endPoint y: 208, distance: 72.0
click at [577, 209] on div at bounding box center [566, 212] width 49 height 49
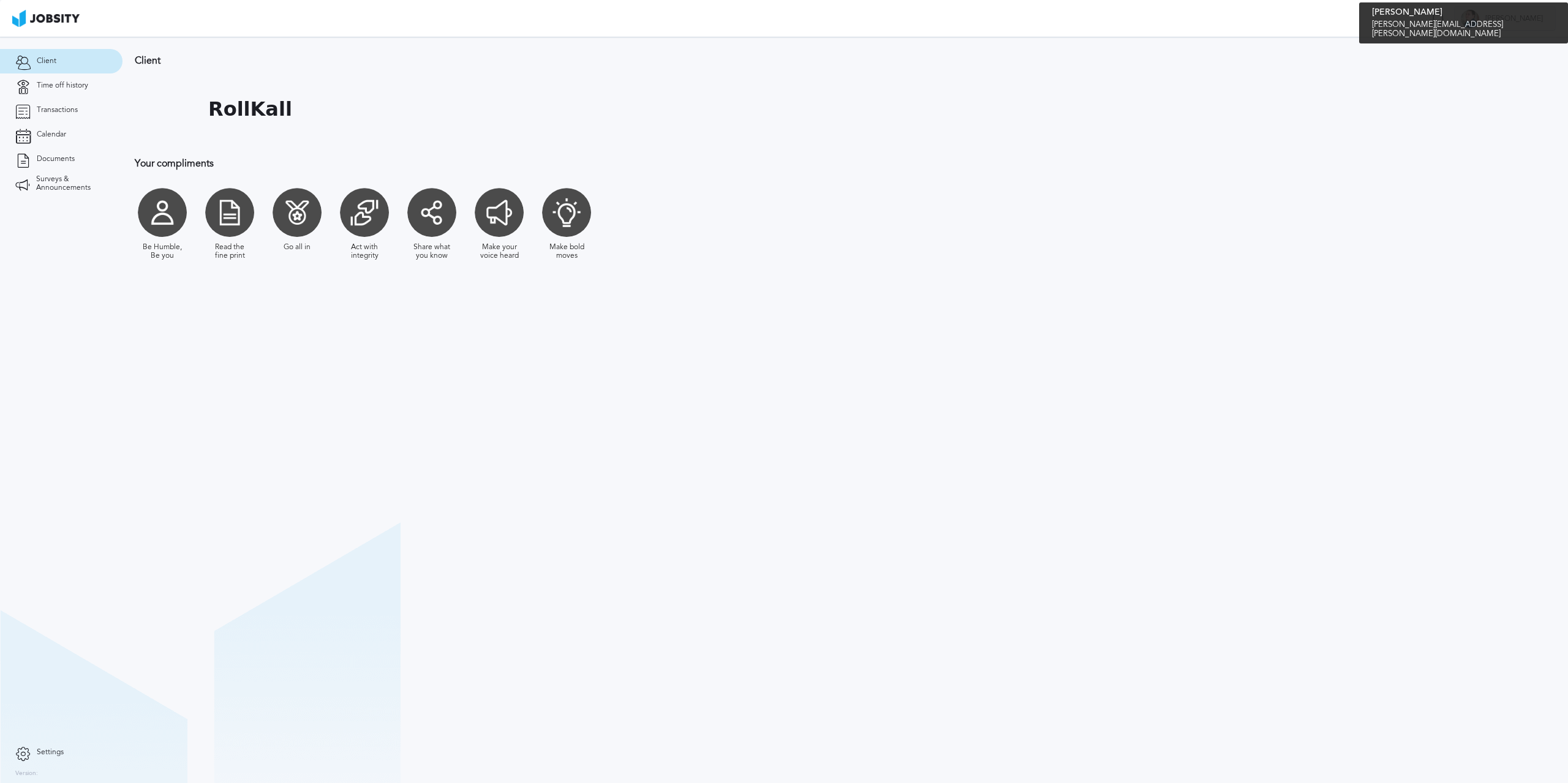
click at [1521, 16] on span "[PERSON_NAME]" at bounding box center [1513, 19] width 70 height 9
click at [1393, 71] on div "Log Out" at bounding box center [784, 392] width 1568 height 783
